Goal: Information Seeking & Learning: Learn about a topic

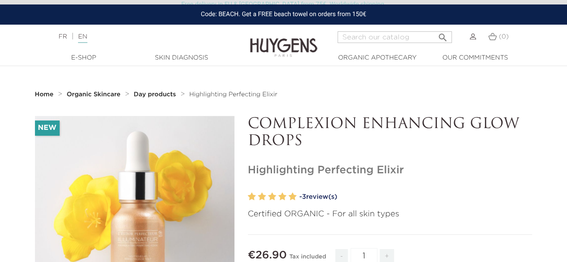
scroll to position [45, 0]
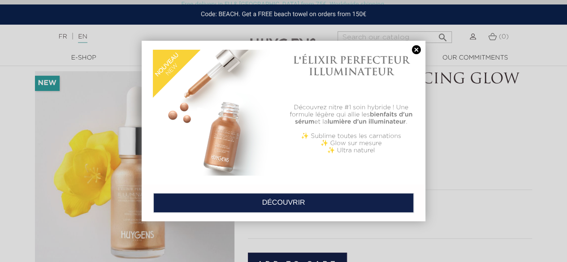
click at [417, 50] on link at bounding box center [416, 49] width 13 height 9
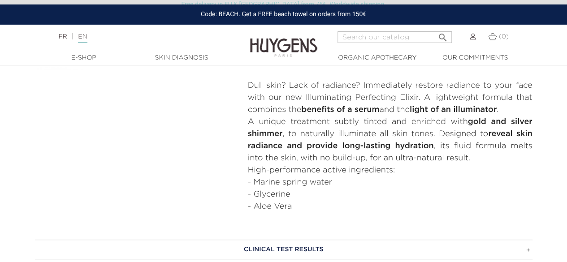
scroll to position [314, 0]
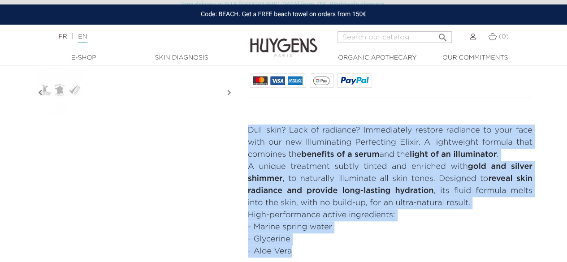
drag, startPoint x: 247, startPoint y: 129, endPoint x: 266, endPoint y: 192, distance: 66.0
click at [323, 243] on div "Dull skin? Lack of radiance? Immediately restore radiance to your face with our…" at bounding box center [390, 191] width 285 height 133
copy div "Dull skin? Lack of radiance? Immediately restore radiance to your face with our…"
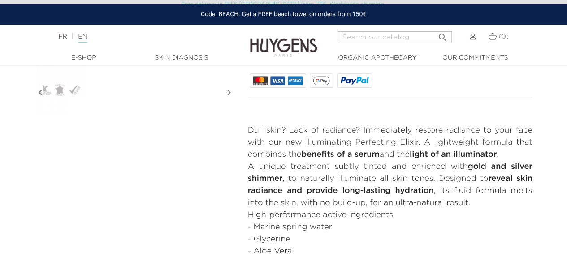
click at [194, 162] on div "New   " at bounding box center [283, 29] width 511 height 455
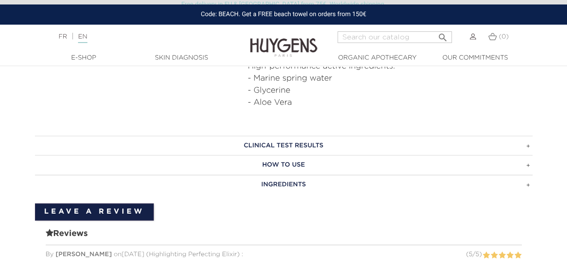
scroll to position [493, 0]
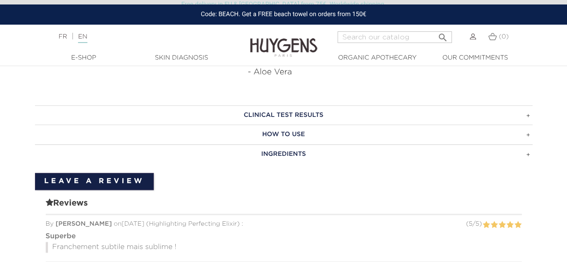
click at [298, 113] on h3 "CLINICAL TEST RESULTS" at bounding box center [284, 115] width 498 height 20
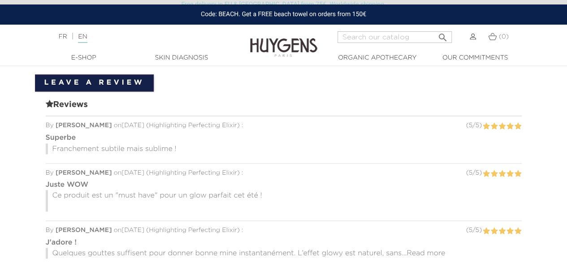
scroll to position [717, 0]
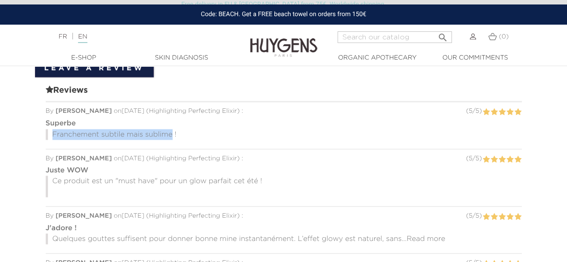
drag, startPoint x: 52, startPoint y: 132, endPoint x: 172, endPoint y: 134, distance: 119.7
click at [172, 134] on p "Franchement subtile mais sublime !" at bounding box center [284, 134] width 476 height 11
drag, startPoint x: 167, startPoint y: 134, endPoint x: 334, endPoint y: 132, distance: 167.7
click at [334, 132] on p "Franchement subtile mais sublime !" at bounding box center [284, 134] width 476 height 11
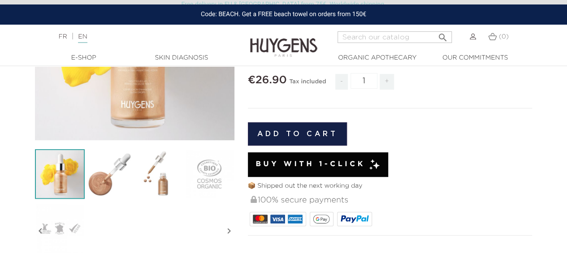
scroll to position [179, 0]
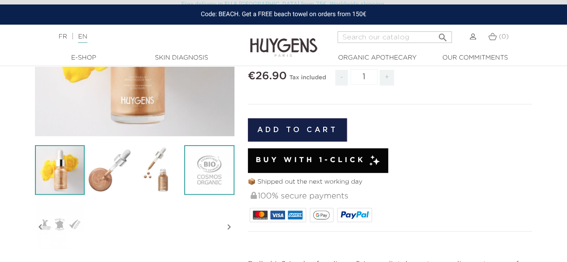
click at [213, 162] on img at bounding box center [209, 170] width 50 height 50
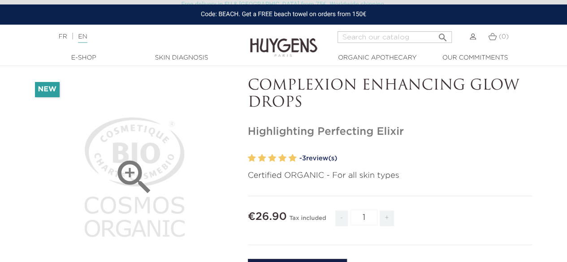
scroll to position [0, 0]
